Goal: Navigation & Orientation: Understand site structure

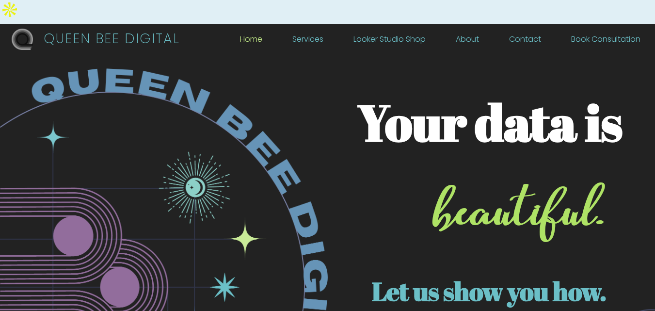
click at [535, 36] on link "Contact" at bounding box center [525, 41] width 32 height 11
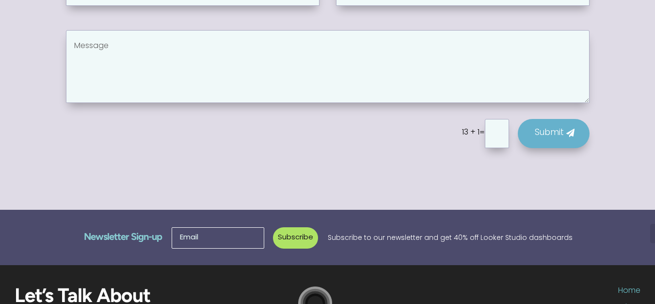
scroll to position [744, 0]
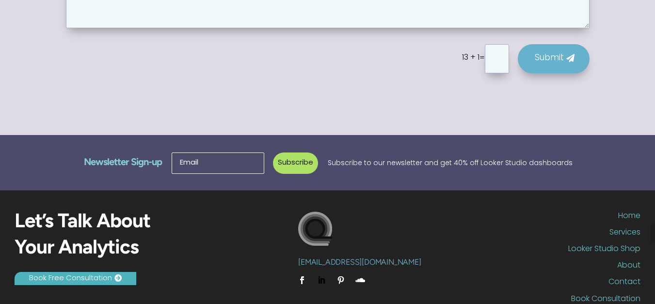
click at [324, 272] on link "Follow" at bounding box center [322, 280] width 16 height 16
click at [628, 261] on link "About" at bounding box center [536, 267] width 209 height 13
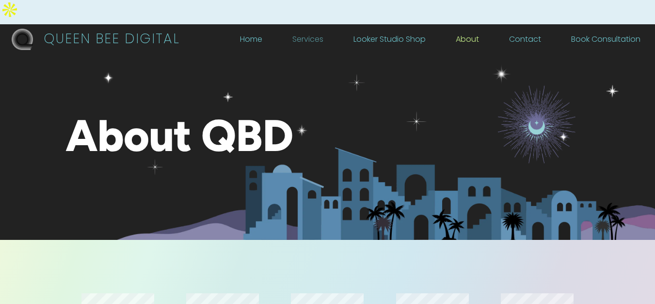
click at [323, 36] on link "Services" at bounding box center [307, 41] width 31 height 11
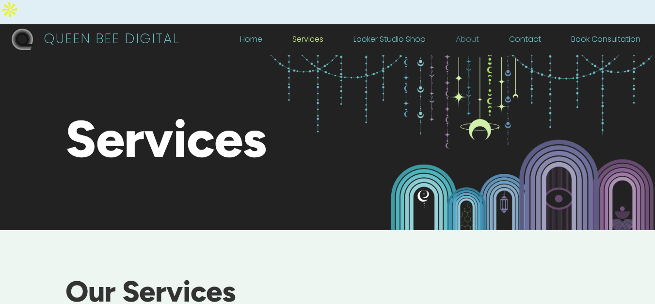
click at [475, 36] on link "About" at bounding box center [467, 41] width 23 height 11
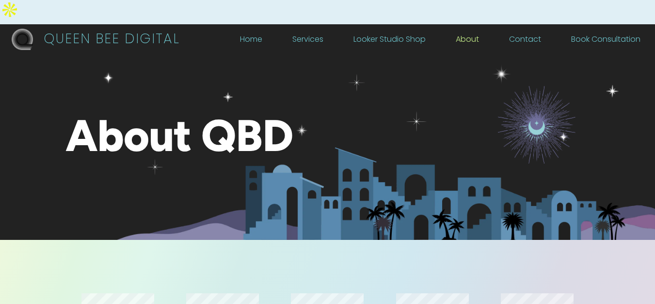
click at [247, 24] on div "QUEEN BEE DIGITAL Home Services Looker Studio Shop About Contact Book Consultat…" at bounding box center [327, 39] width 655 height 31
click at [249, 36] on link "Home" at bounding box center [251, 41] width 22 height 11
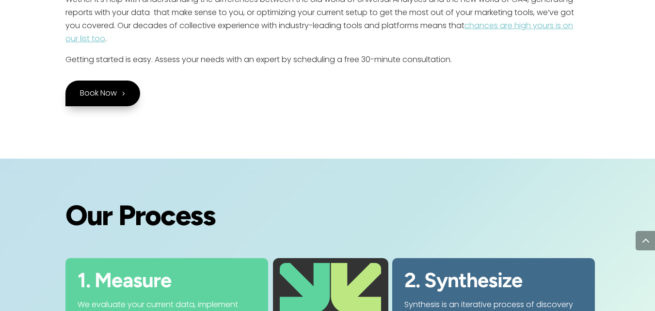
scroll to position [1636, 0]
